Goal: Information Seeking & Learning: Learn about a topic

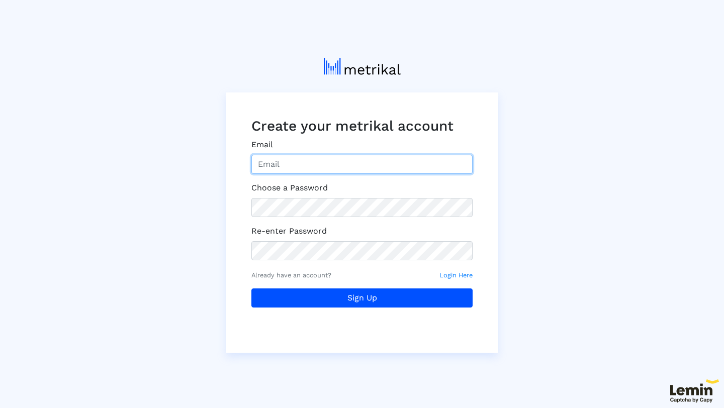
click at [331, 165] on input "Email" at bounding box center [361, 164] width 221 height 19
type input "[EMAIL_ADDRESS][DOMAIN_NAME]"
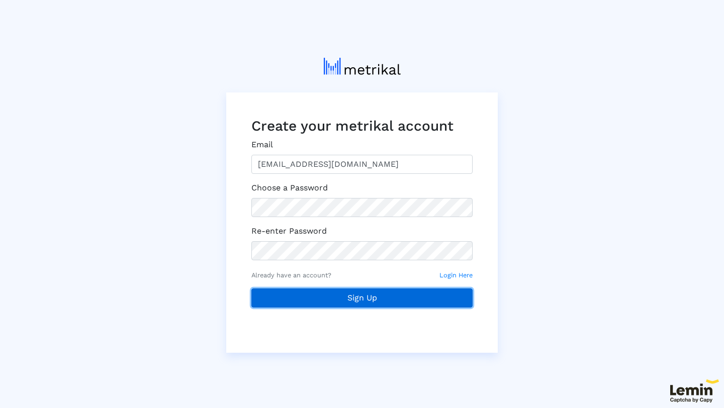
click at [318, 295] on button "Sign Up" at bounding box center [361, 298] width 221 height 19
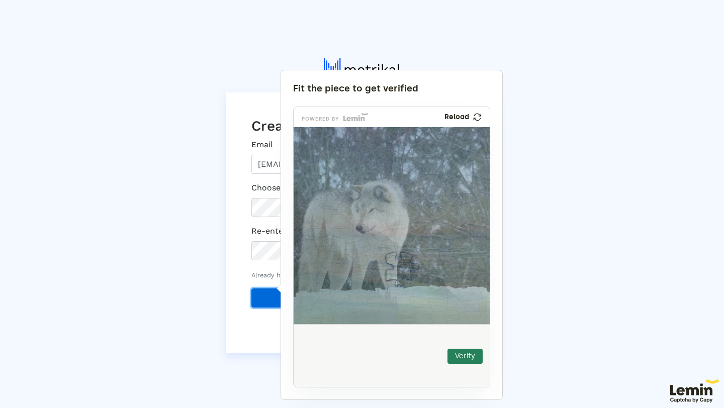
drag, startPoint x: 330, startPoint y: 349, endPoint x: 399, endPoint y: 268, distance: 106.0
click at [399, 268] on img at bounding box center [335, 336] width 325 height 197
click at [469, 362] on button "Verify" at bounding box center [464, 356] width 35 height 15
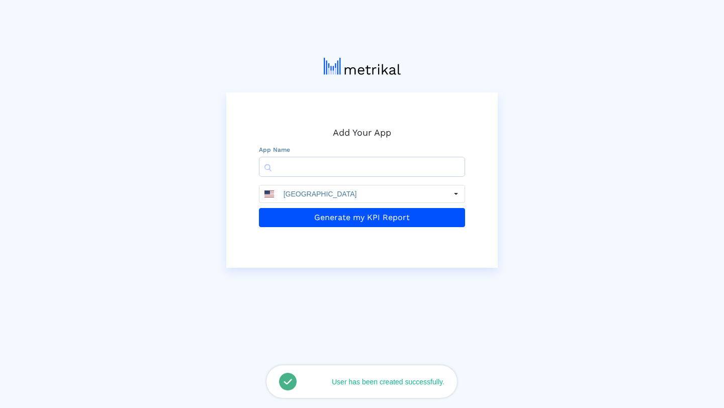
click at [338, 169] on input "text" at bounding box center [362, 167] width 206 height 20
type input "CoLink"
click at [354, 196] on input "[GEOGRAPHIC_DATA]" at bounding box center [363, 194] width 168 height 17
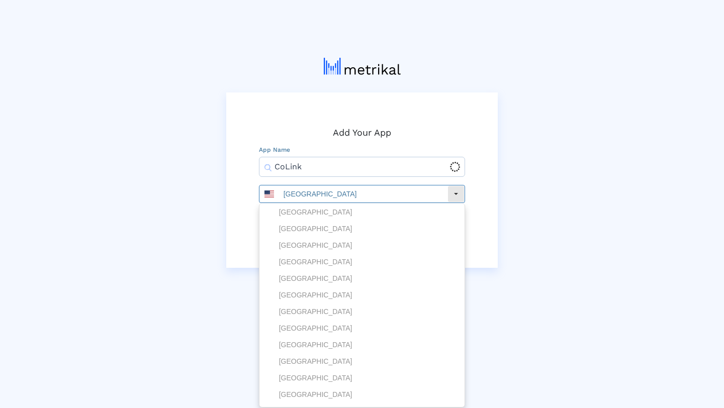
scroll to position [1108, 0]
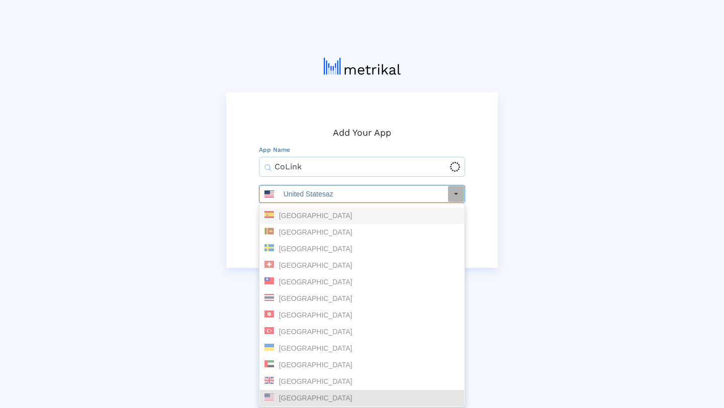
type input "United Statesaze"
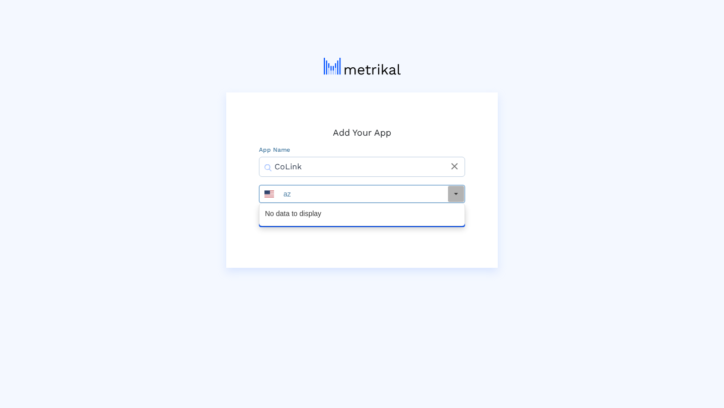
type input "aze"
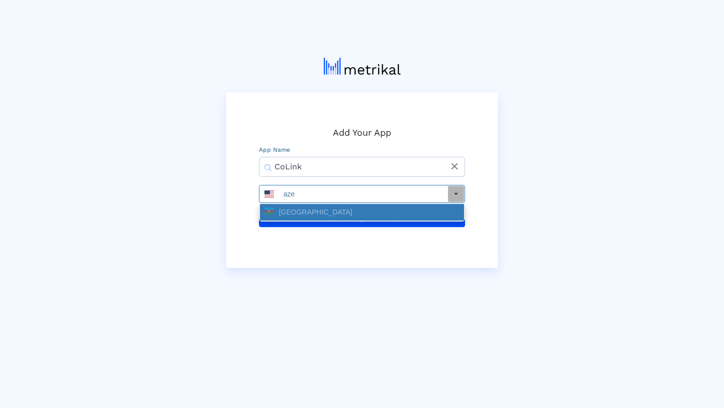
click at [335, 215] on div "[GEOGRAPHIC_DATA]" at bounding box center [361, 213] width 195 height 10
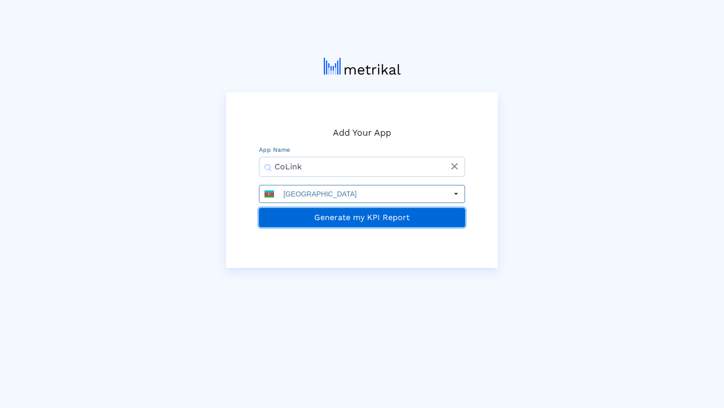
click at [329, 218] on button "Generate my KPI Report" at bounding box center [362, 217] width 206 height 19
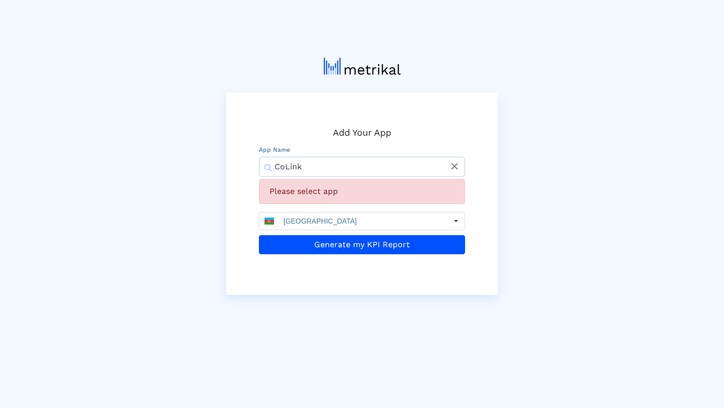
click at [335, 168] on input "CoLink" at bounding box center [362, 167] width 206 height 20
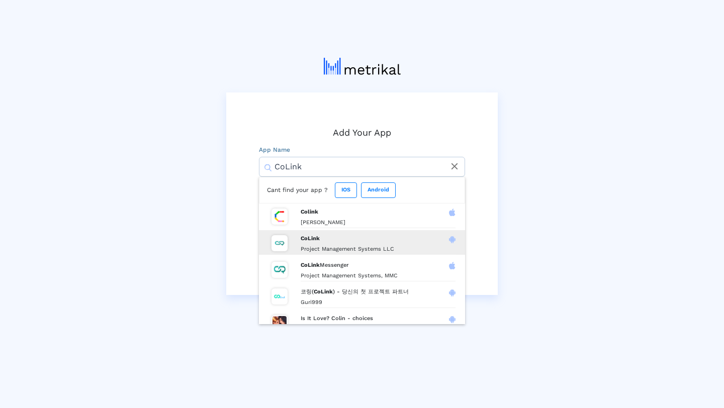
click at [449, 240] on icon at bounding box center [452, 239] width 7 height 8
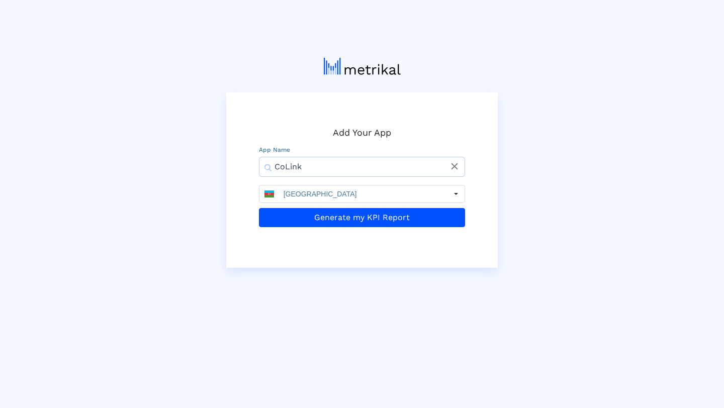
click at [422, 173] on input "CoLink" at bounding box center [362, 167] width 206 height 20
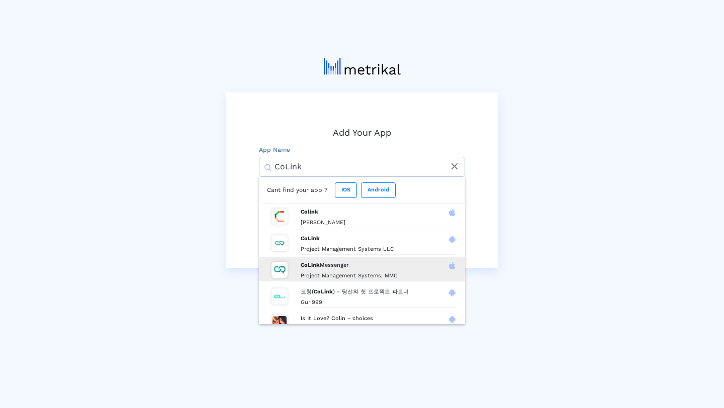
click at [449, 270] on icon at bounding box center [452, 266] width 7 height 8
type input "CoLink Messenger"
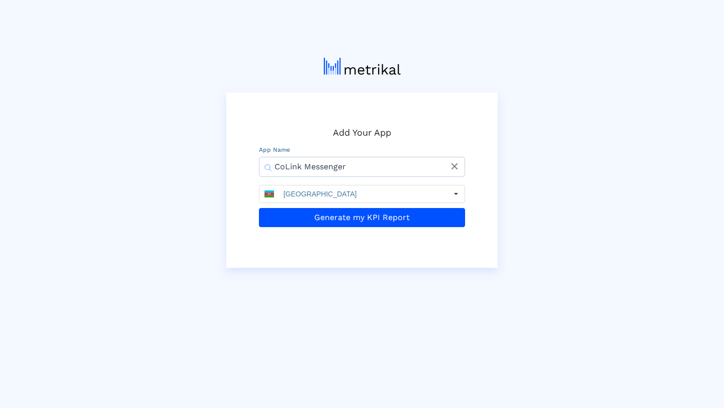
click at [387, 168] on input "CoLink Messenger" at bounding box center [362, 167] width 206 height 20
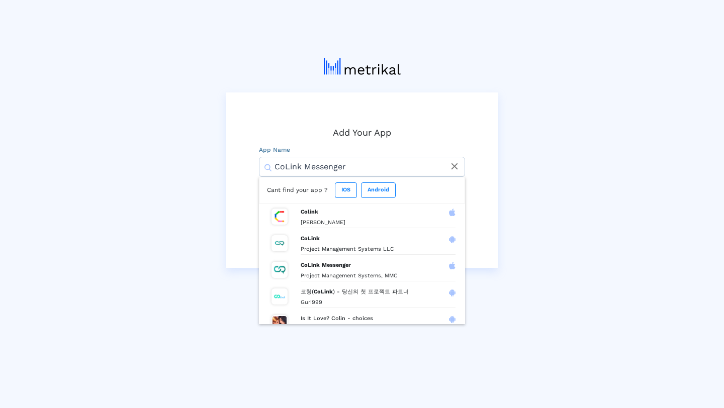
click at [539, 212] on div "Add Your App App Name CoLink Messenger close Cant find your app ? IOS Android C…" at bounding box center [361, 159] width 573 height 218
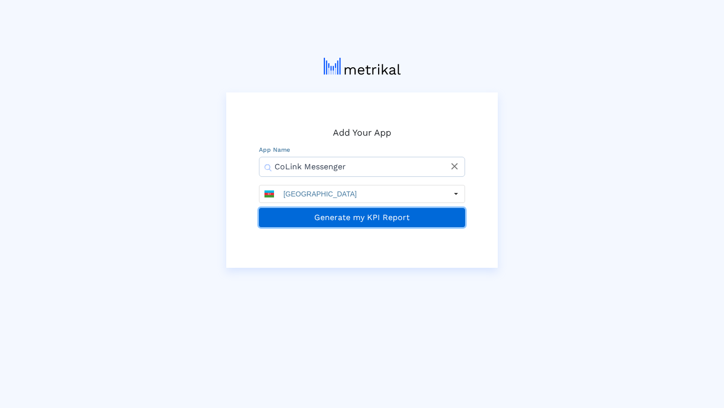
click at [396, 223] on button "Generate my KPI Report" at bounding box center [362, 217] width 206 height 19
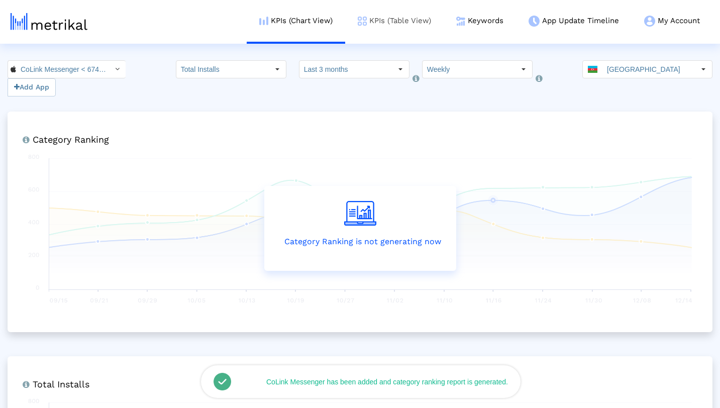
click at [413, 12] on link "KPIs (Table View)" at bounding box center [394, 21] width 99 height 42
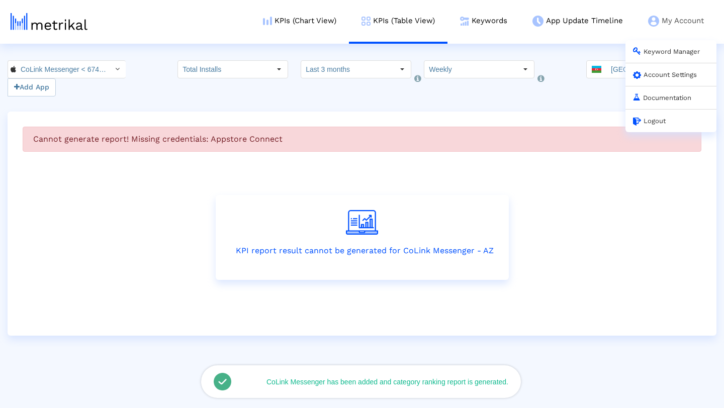
click at [677, 17] on link "My Account Keyword Manager Account Settings Documentation Logout" at bounding box center [675, 21] width 81 height 42
click at [665, 72] on link "Account Settings" at bounding box center [665, 75] width 64 height 8
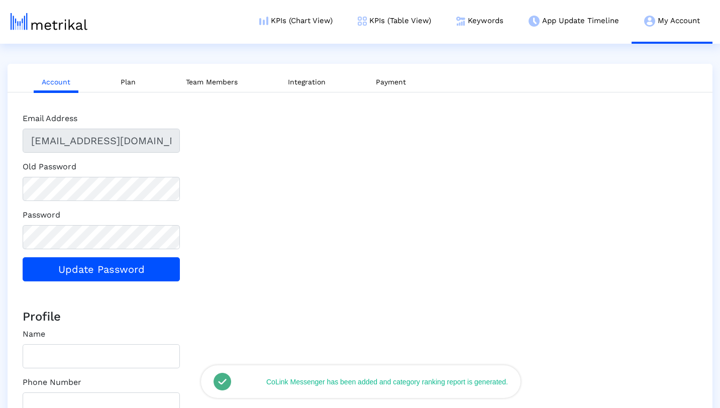
type input "3DEE68FB-3286-4E4E-B195-A5B523130E0C"
click at [117, 72] on li "Plan" at bounding box center [128, 82] width 47 height 26
click at [121, 78] on link "Plan" at bounding box center [128, 82] width 31 height 19
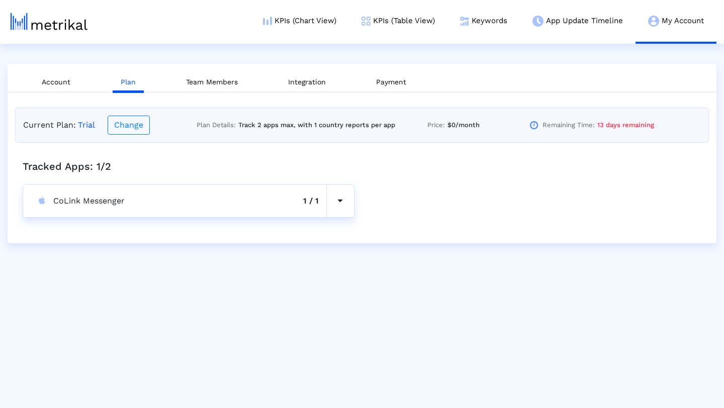
click at [339, 203] on span at bounding box center [340, 201] width 5 height 8
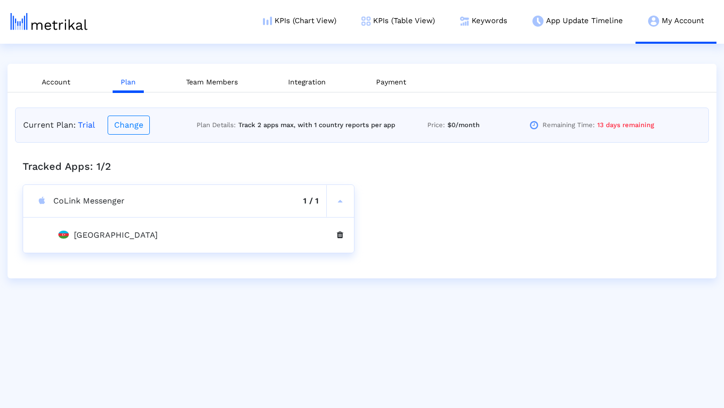
click at [340, 240] on button at bounding box center [340, 235] width 28 height 19
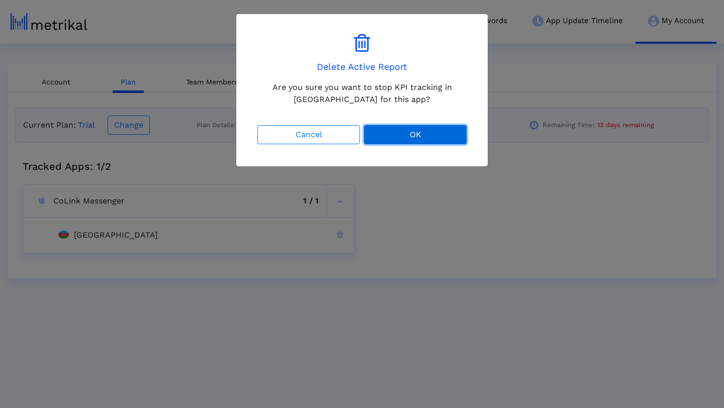
click at [422, 136] on button "OK" at bounding box center [415, 134] width 103 height 19
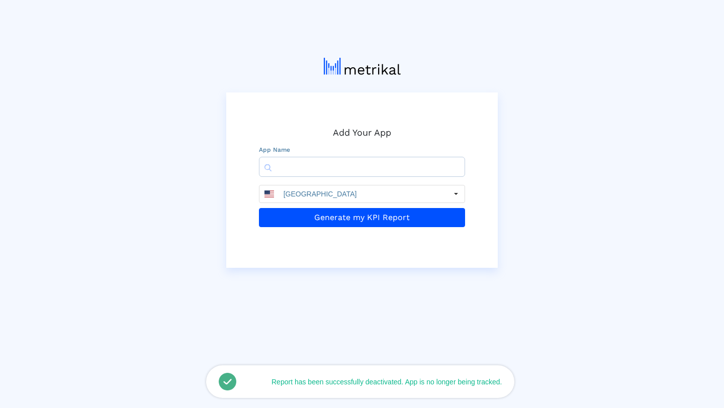
click at [311, 172] on input "text" at bounding box center [362, 167] width 206 height 20
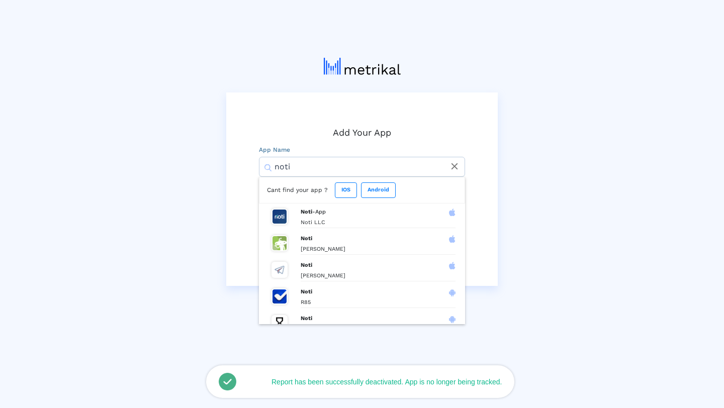
type input "noti"
click at [455, 170] on icon "close" at bounding box center [454, 166] width 11 height 11
click at [432, 172] on input "text" at bounding box center [362, 167] width 206 height 20
click at [259, 226] on button "Generate my KPI Report" at bounding box center [362, 235] width 206 height 19
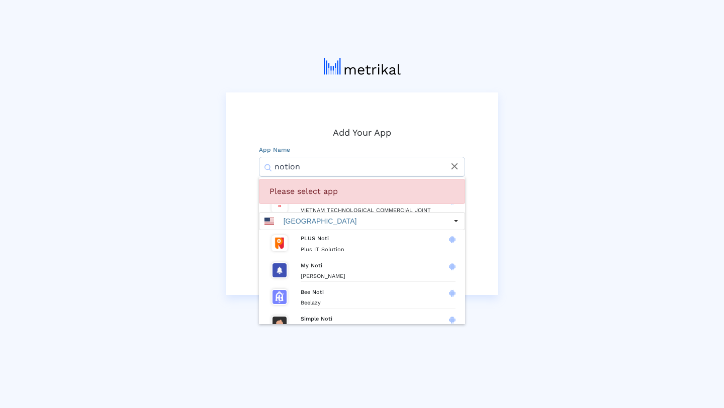
click at [349, 164] on input "notion" at bounding box center [362, 167] width 206 height 20
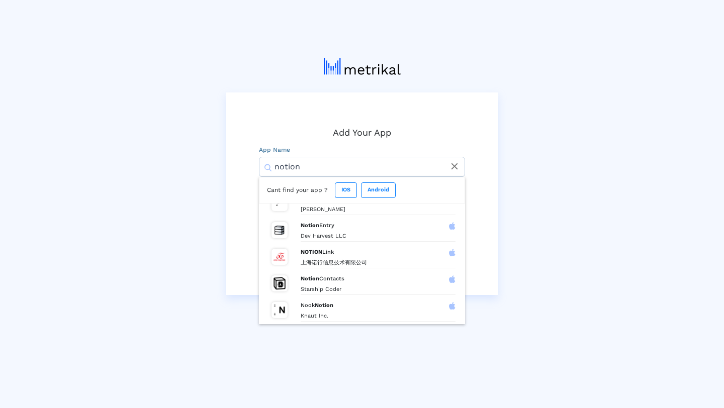
scroll to position [414, 0]
click at [349, 164] on input "notion" at bounding box center [362, 167] width 206 height 20
type input "colink"
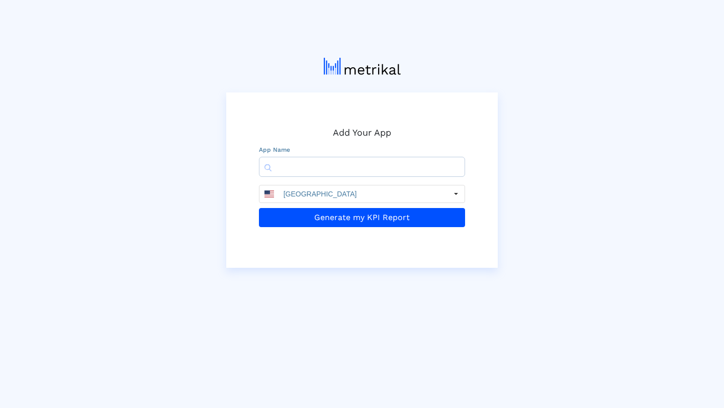
click at [341, 164] on input "text" at bounding box center [362, 167] width 206 height 20
type input "c"
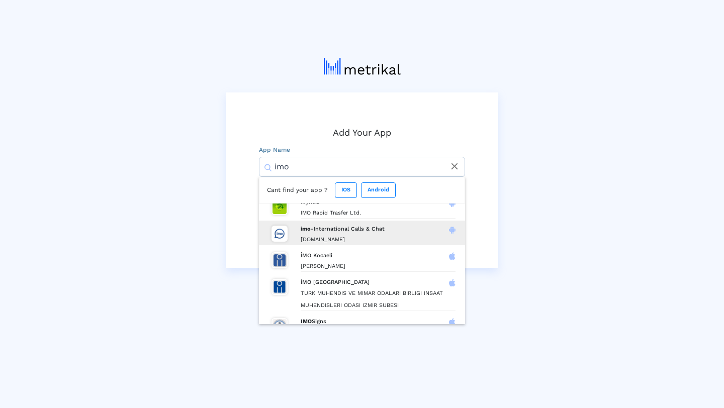
scroll to position [181, 0]
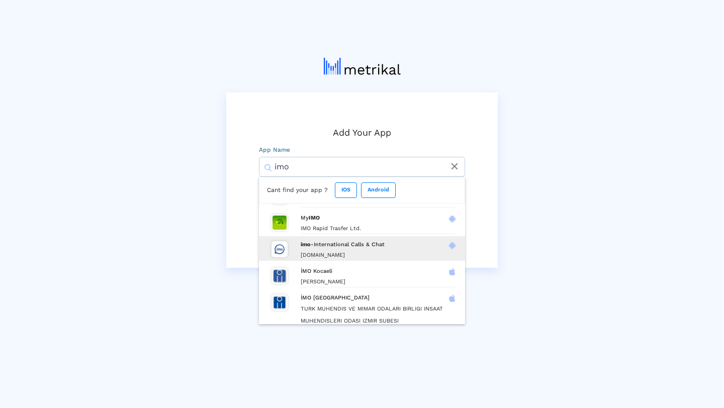
click at [350, 248] on h4 "imo -International Calls & Chat" at bounding box center [378, 244] width 155 height 7
type input "imo-International Calls & Chat"
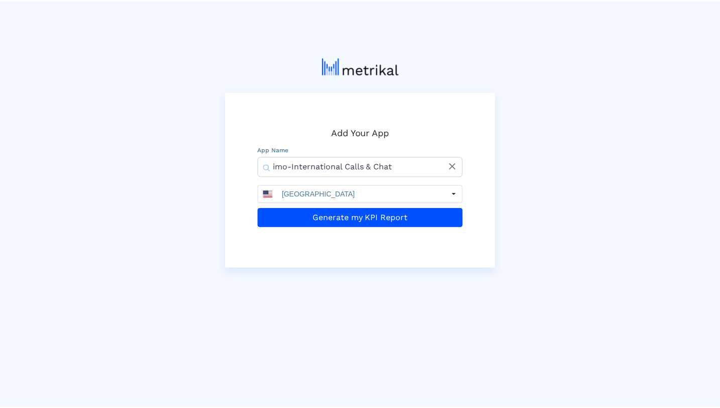
scroll to position [0, 0]
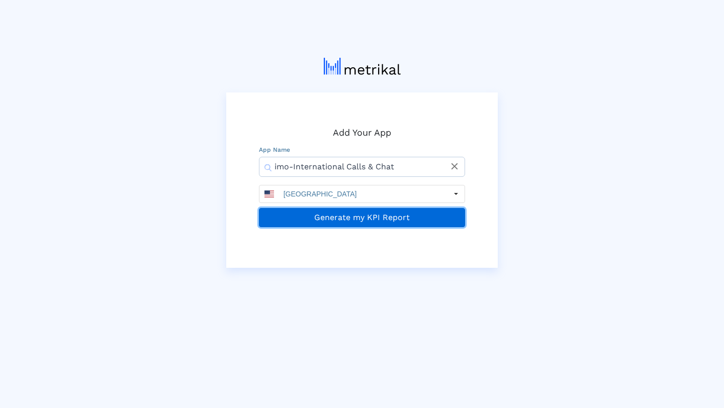
click at [351, 215] on button "Generate my KPI Report" at bounding box center [362, 217] width 206 height 19
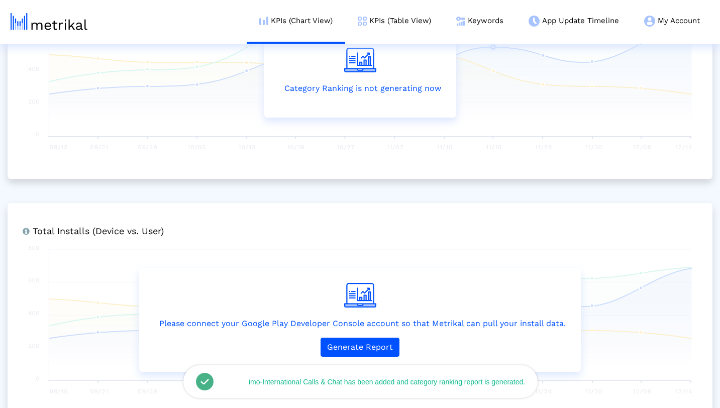
scroll to position [227, 0]
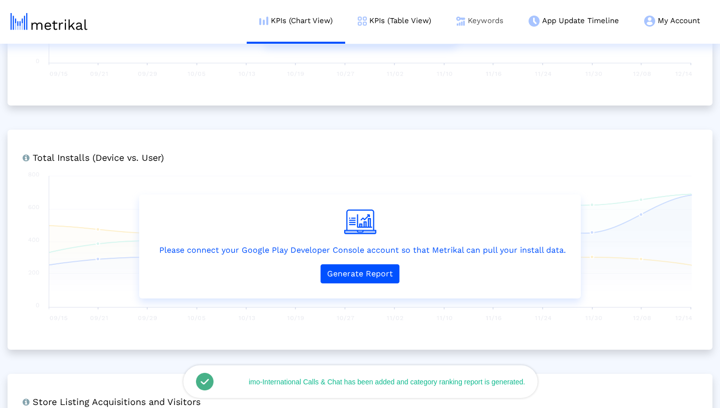
click at [487, 7] on link "Keywords" at bounding box center [480, 21] width 72 height 42
click at [484, 22] on link "Keywords" at bounding box center [480, 21] width 72 height 42
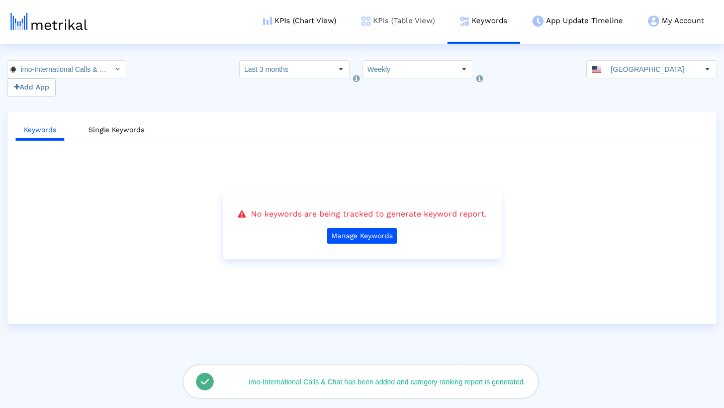
click at [378, 33] on link "KPIs (Table View)" at bounding box center [398, 21] width 99 height 42
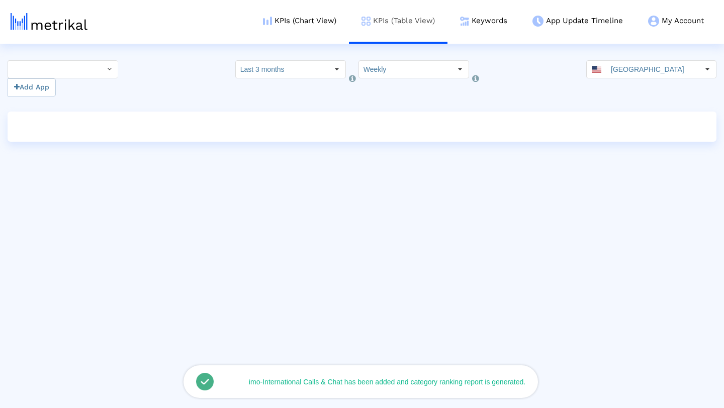
click at [385, 27] on link "KPIs (Table View)" at bounding box center [398, 21] width 99 height 42
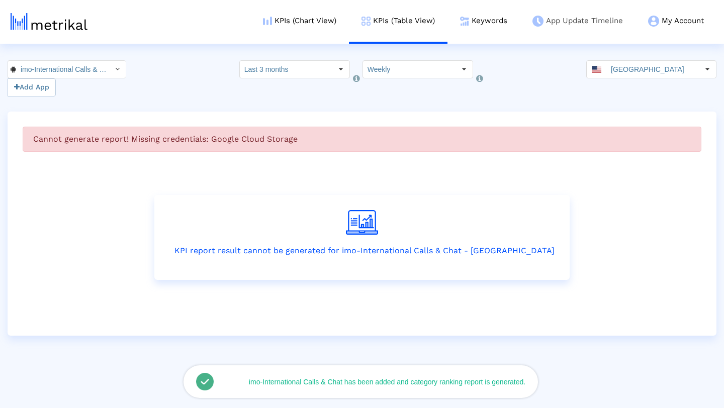
click at [552, 26] on link "App Update Timeline" at bounding box center [578, 21] width 116 height 42
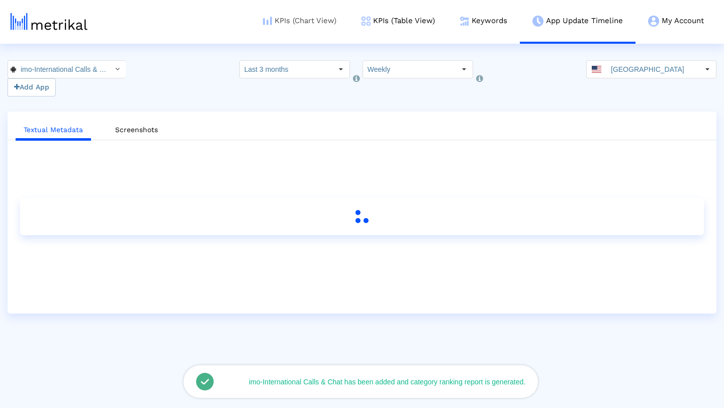
click at [312, 27] on link "KPIs (Chart View)" at bounding box center [299, 21] width 99 height 42
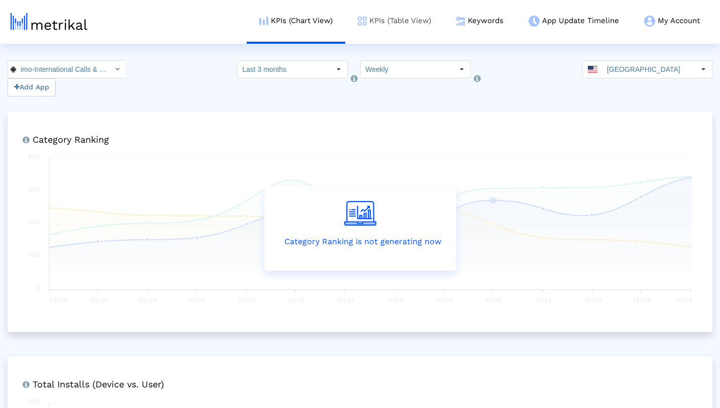
click at [367, 34] on link "KPIs (Table View)" at bounding box center [394, 21] width 99 height 42
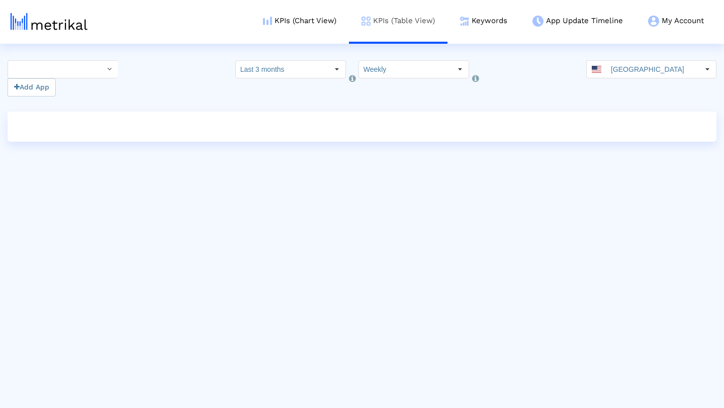
click at [368, 28] on link "KPIs (Table View)" at bounding box center [398, 21] width 99 height 42
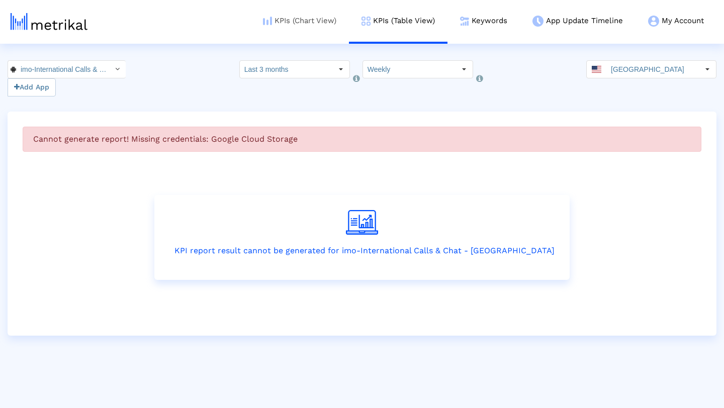
click at [300, 16] on link "KPIs (Chart View)" at bounding box center [299, 21] width 99 height 42
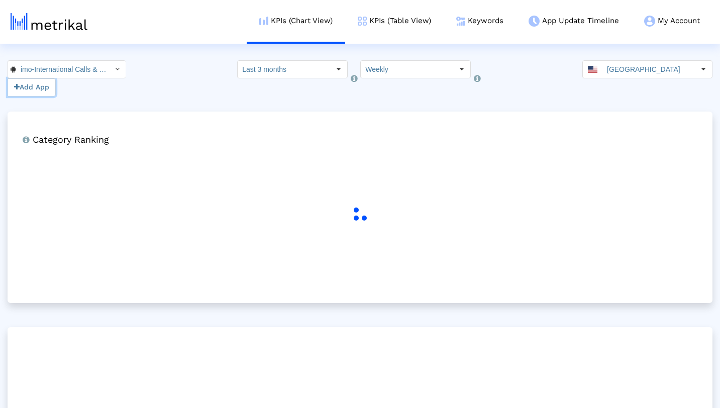
click at [34, 89] on button "Add App" at bounding box center [32, 87] width 48 height 18
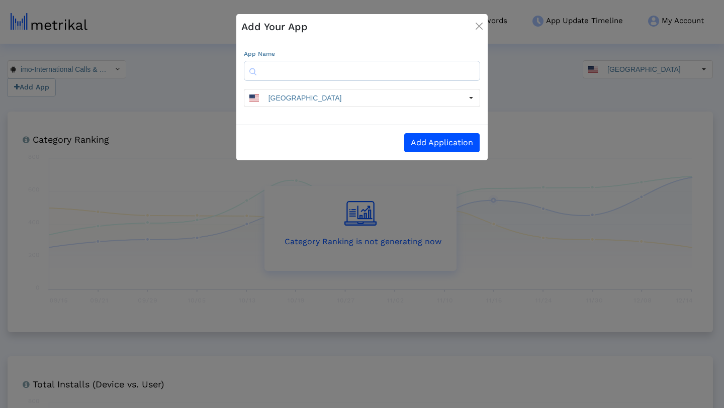
click at [422, 70] on input "text" at bounding box center [362, 71] width 236 height 20
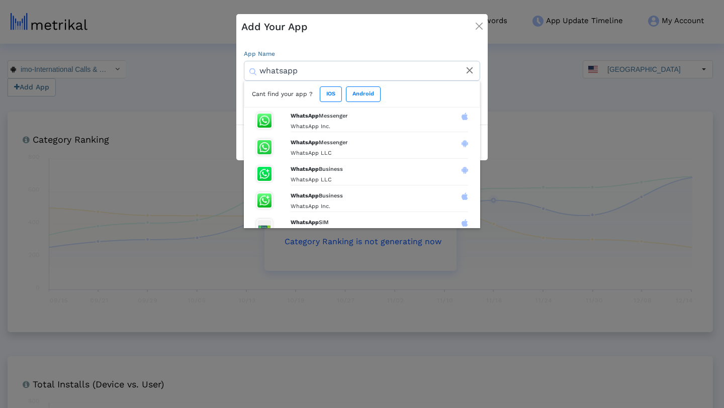
click at [337, 69] on input "whatsapp" at bounding box center [362, 71] width 236 height 20
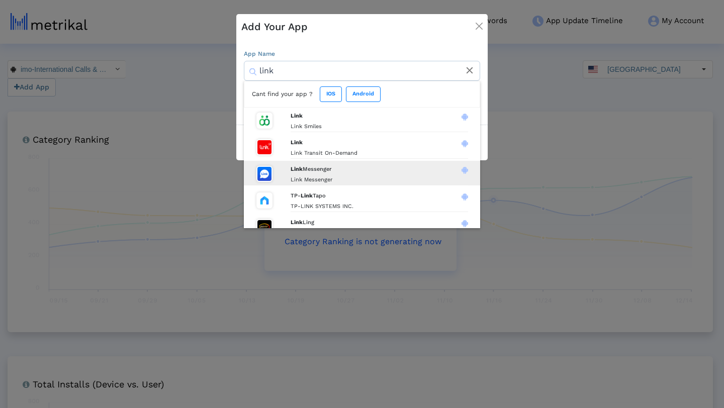
click at [317, 162] on div "Link Messenger Link Messenger" at bounding box center [379, 173] width 177 height 25
type input "Link Messenger"
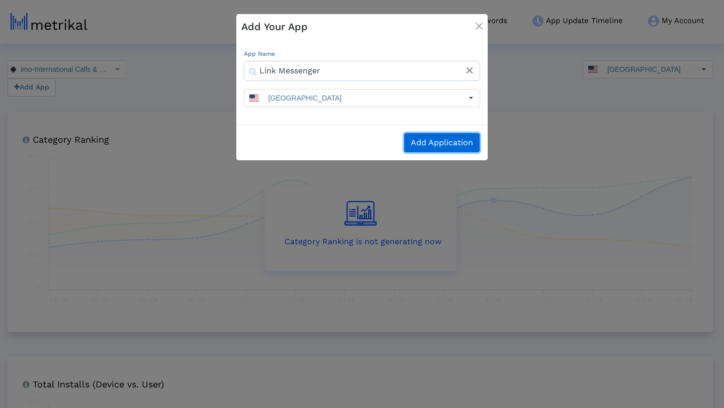
click at [415, 142] on button "Add Application" at bounding box center [441, 142] width 75 height 19
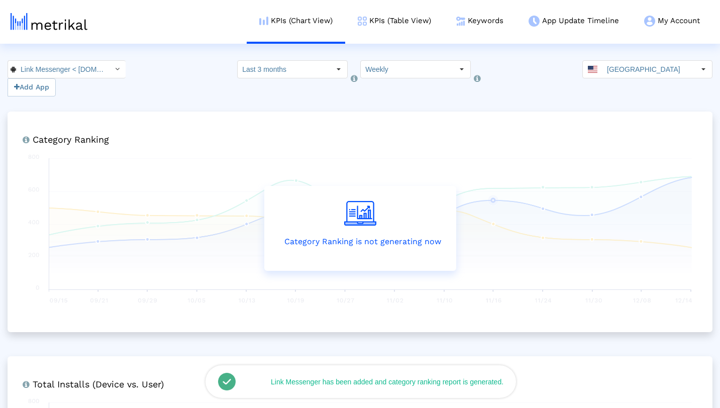
click at [325, 240] on p "Category Ranking is not generating now" at bounding box center [361, 242] width 162 height 12
click at [357, 221] on img at bounding box center [360, 213] width 32 height 25
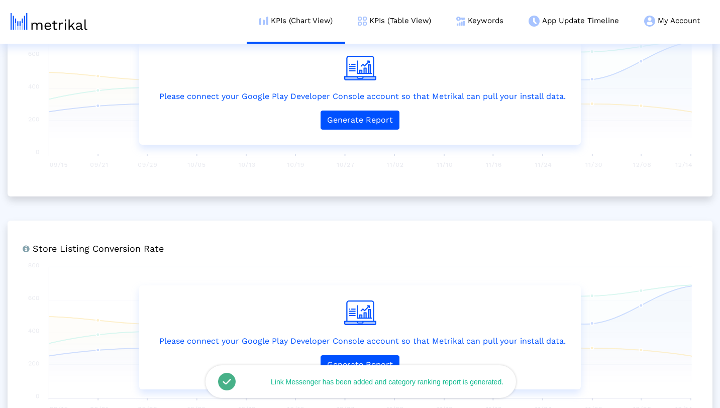
scroll to position [1004, 0]
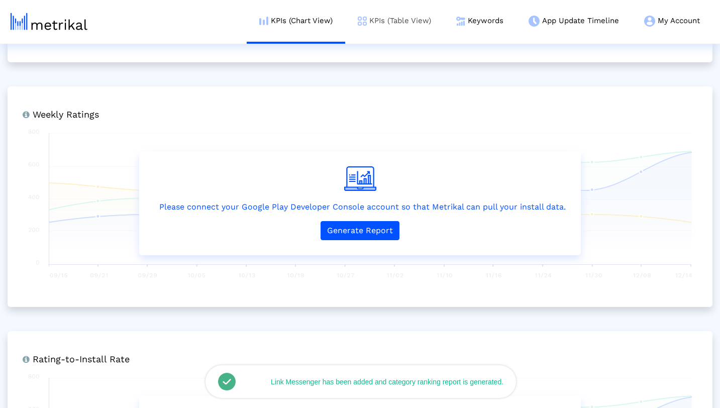
click at [361, 19] on img at bounding box center [362, 21] width 9 height 9
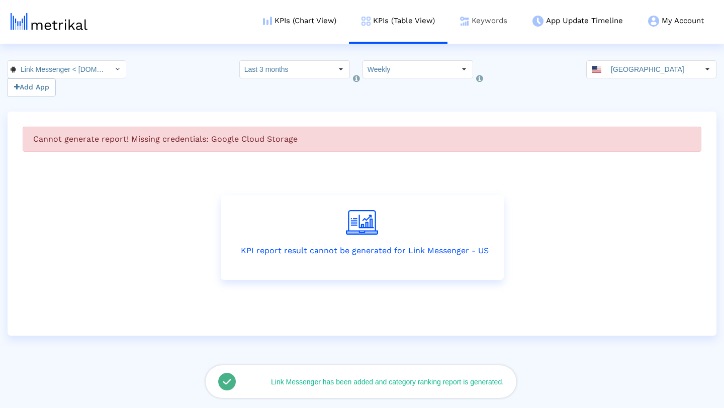
click at [508, 17] on link "Keywords" at bounding box center [483, 21] width 72 height 42
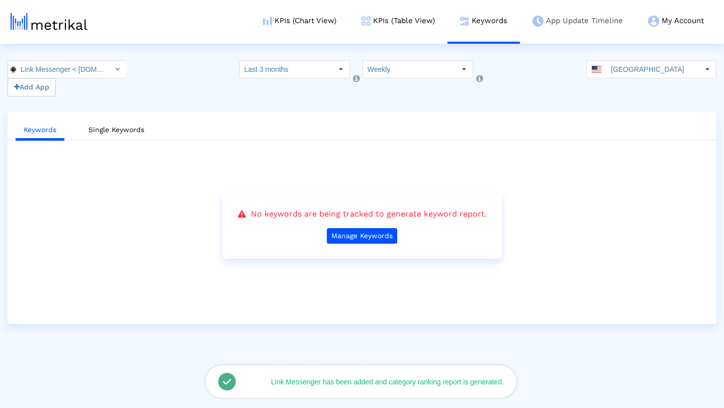
click at [568, 20] on link "App Update Timeline" at bounding box center [578, 21] width 116 height 42
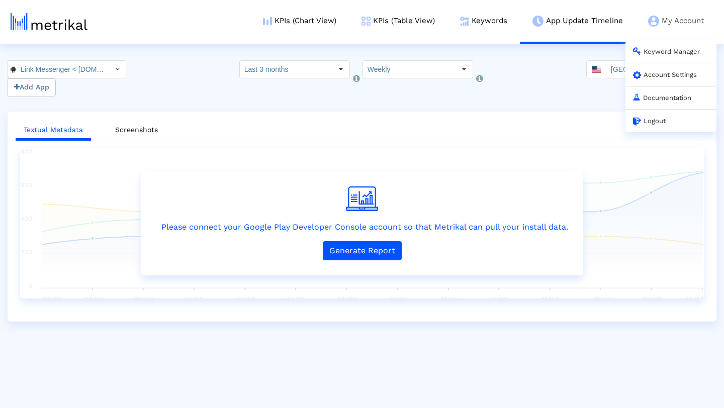
click at [668, 73] on link "Account Settings" at bounding box center [665, 75] width 64 height 8
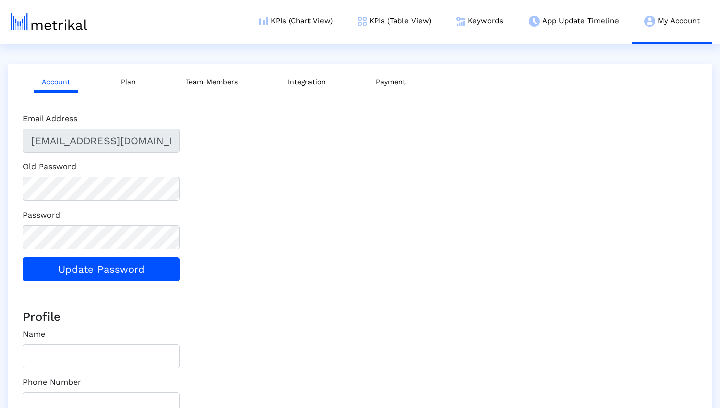
type input "3DEE68FB-3286-4E4E-B195-A5B523130E0C"
click at [305, 82] on link "Integration" at bounding box center [307, 82] width 54 height 19
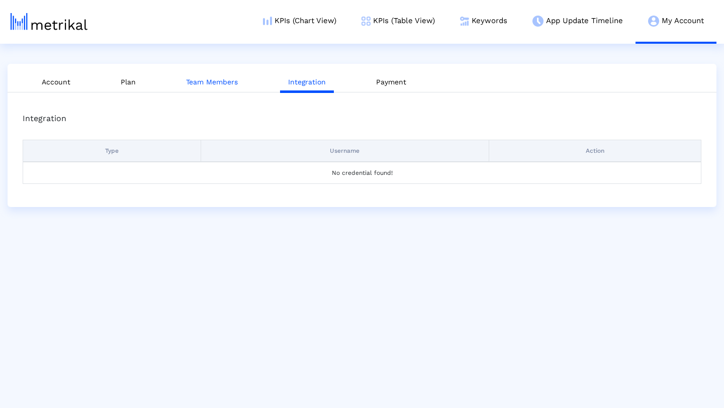
click at [209, 87] on link "Team Members" at bounding box center [212, 82] width 68 height 19
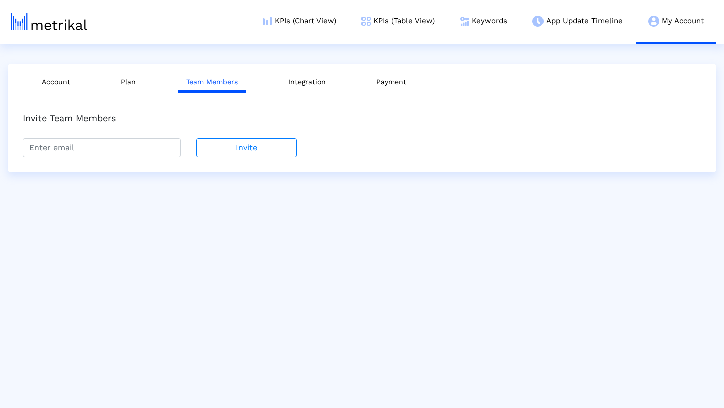
click at [147, 84] on li "Plan" at bounding box center [128, 82] width 47 height 26
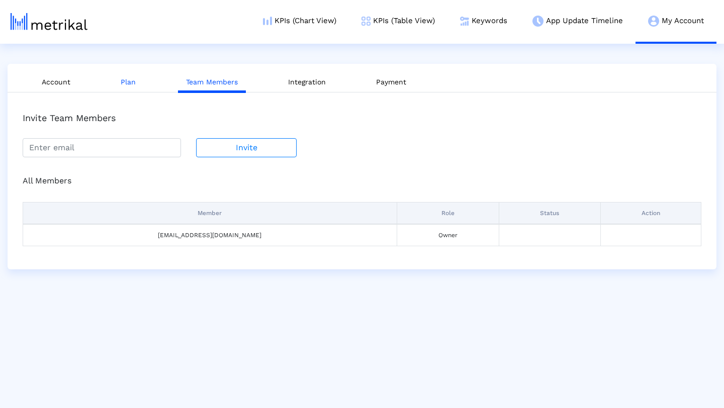
click at [137, 88] on link "Plan" at bounding box center [128, 82] width 31 height 19
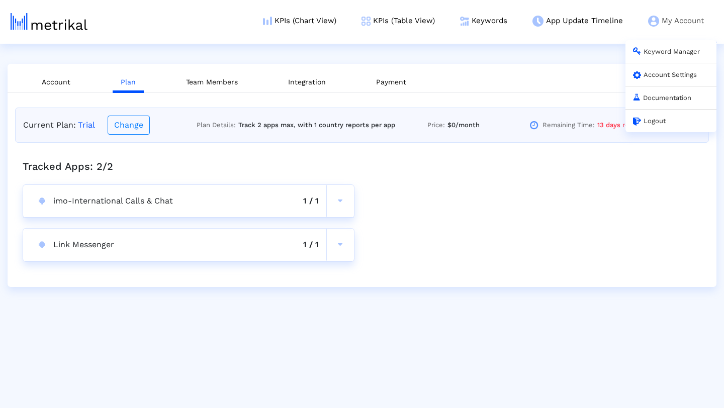
click at [657, 17] on img at bounding box center [653, 21] width 11 height 11
click at [662, 98] on link "Documentation" at bounding box center [662, 98] width 58 height 8
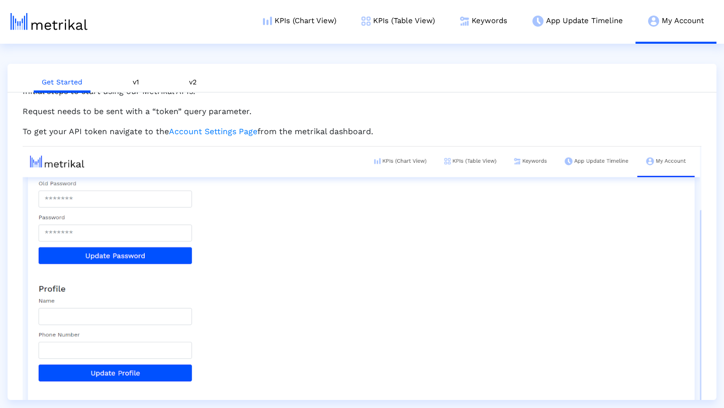
scroll to position [8, 0]
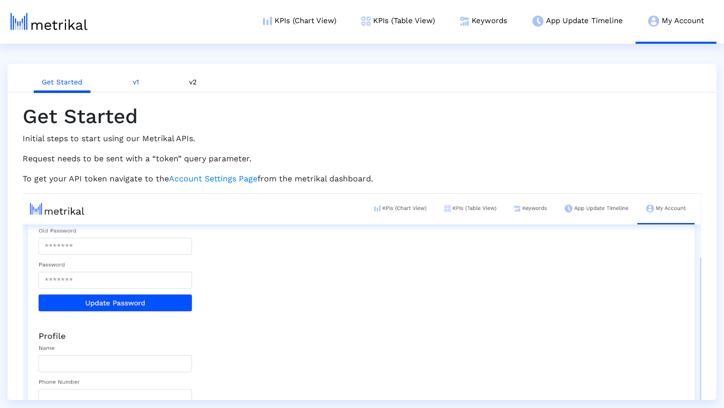
click at [138, 80] on link "v1" at bounding box center [136, 82] width 22 height 19
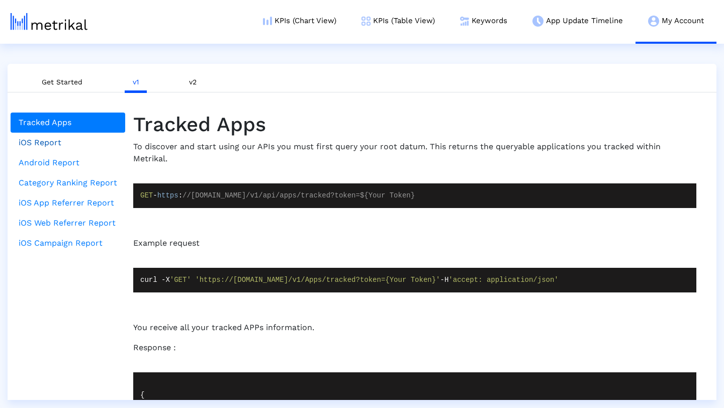
click at [40, 147] on link "iOS Report" at bounding box center [68, 143] width 115 height 20
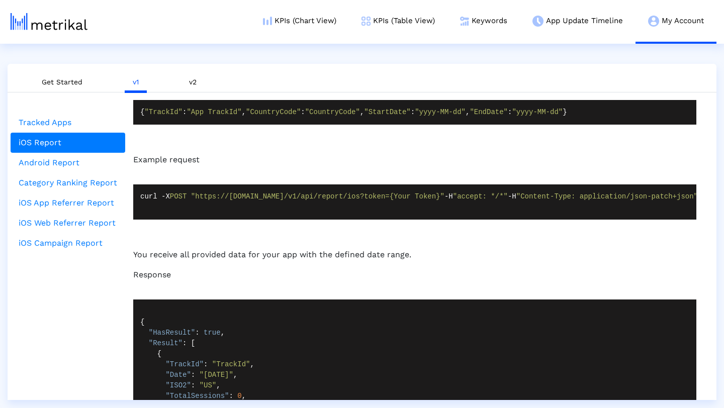
scroll to position [746, 0]
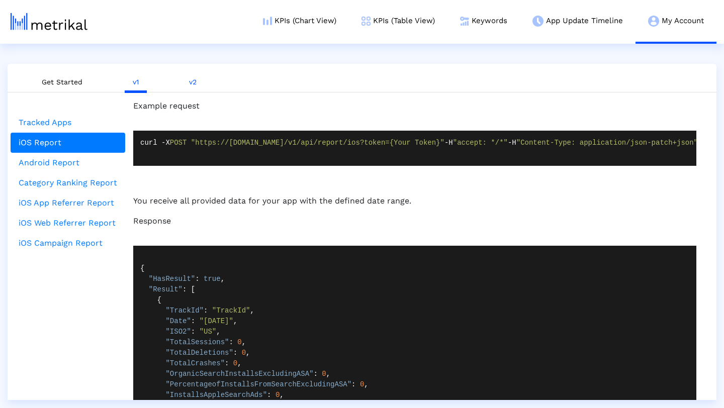
click at [188, 80] on link "v2" at bounding box center [193, 82] width 24 height 19
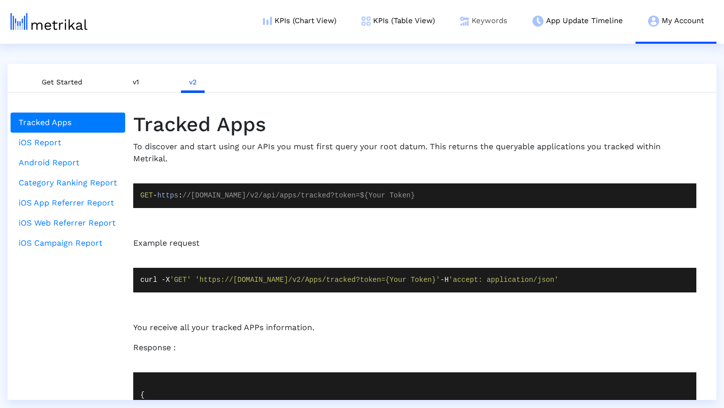
click at [515, 26] on link "Keywords" at bounding box center [483, 21] width 72 height 42
click at [481, 26] on link "Keywords" at bounding box center [483, 21] width 72 height 42
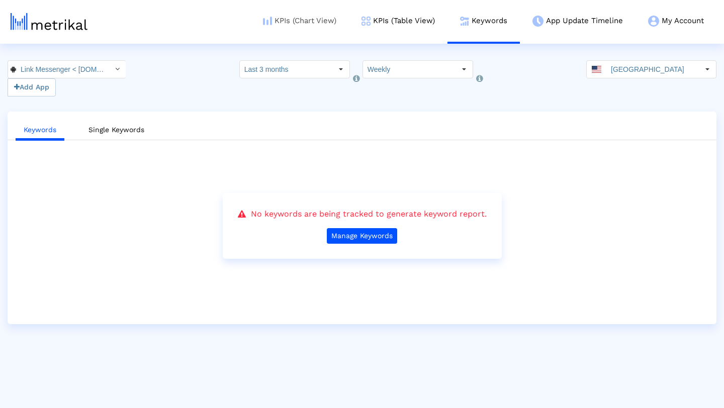
click at [301, 32] on link "KPIs (Chart View)" at bounding box center [299, 21] width 99 height 42
